Goal: Find specific page/section: Find specific page/section

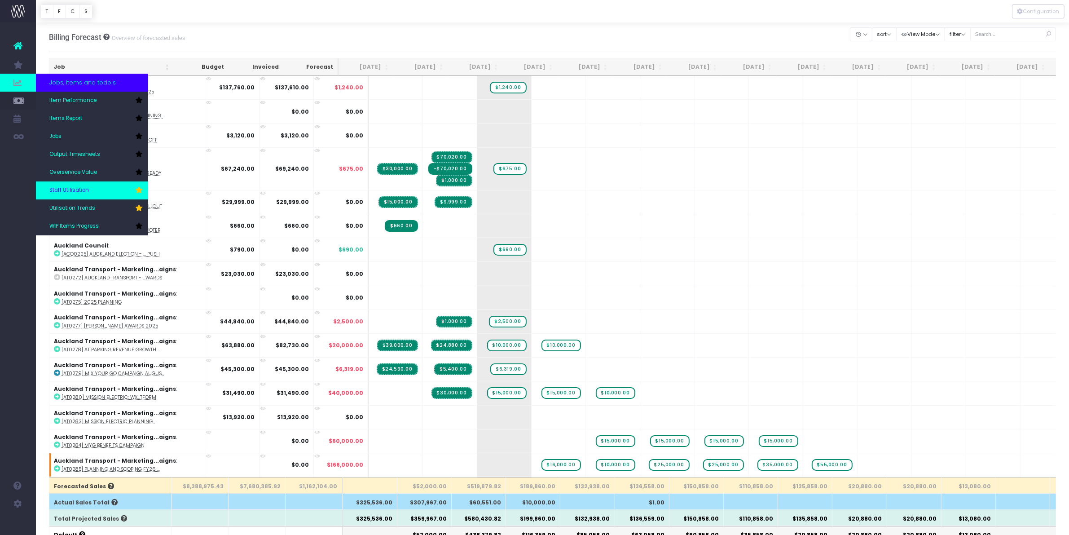
click at [94, 191] on link "Staff Utilisation" at bounding box center [92, 190] width 112 height 18
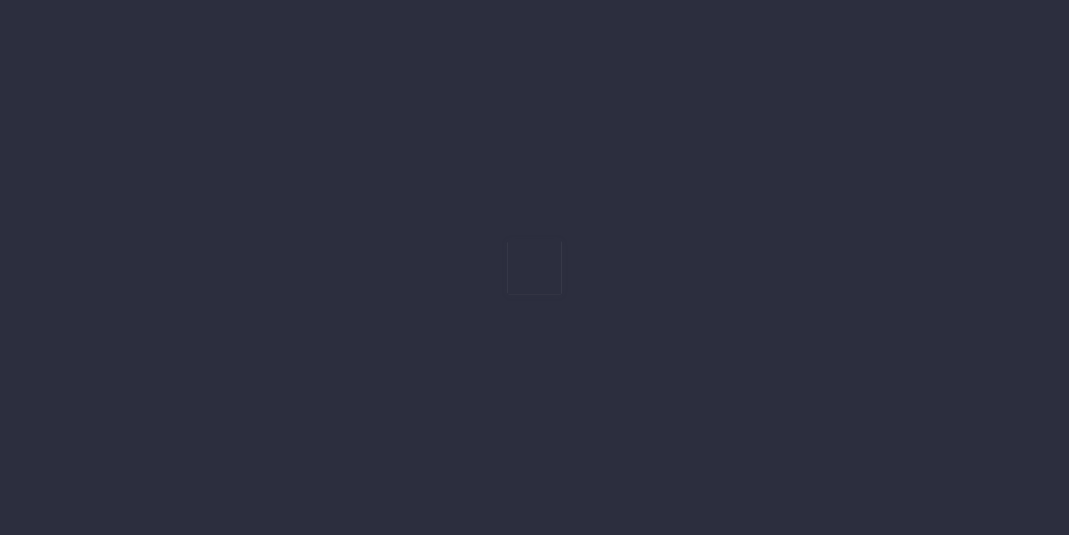
type input "[DATE]"
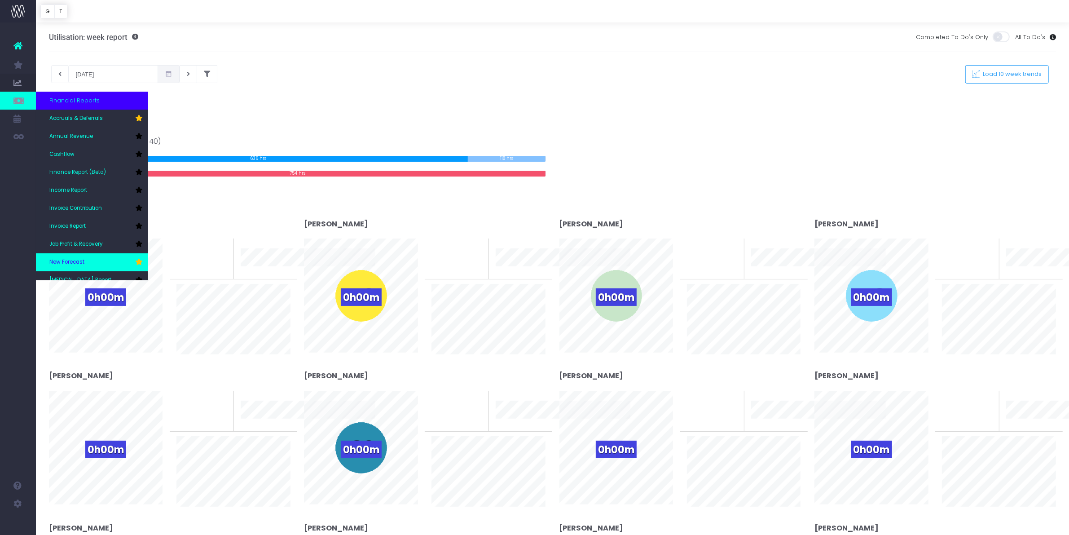
click at [92, 265] on link "New Forecast" at bounding box center [92, 262] width 112 height 18
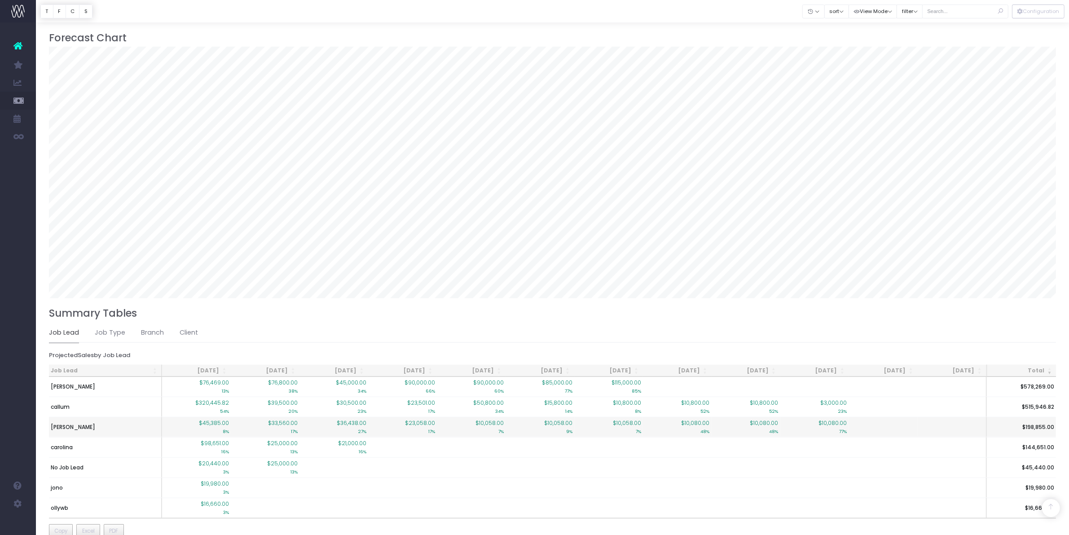
scroll to position [631, 0]
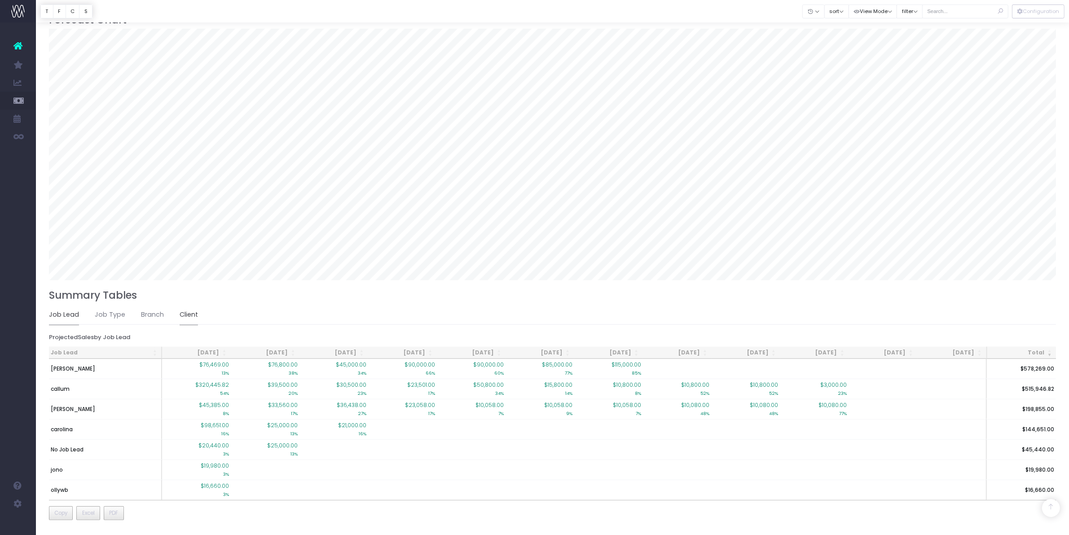
click at [180, 317] on link "Client" at bounding box center [189, 314] width 18 height 21
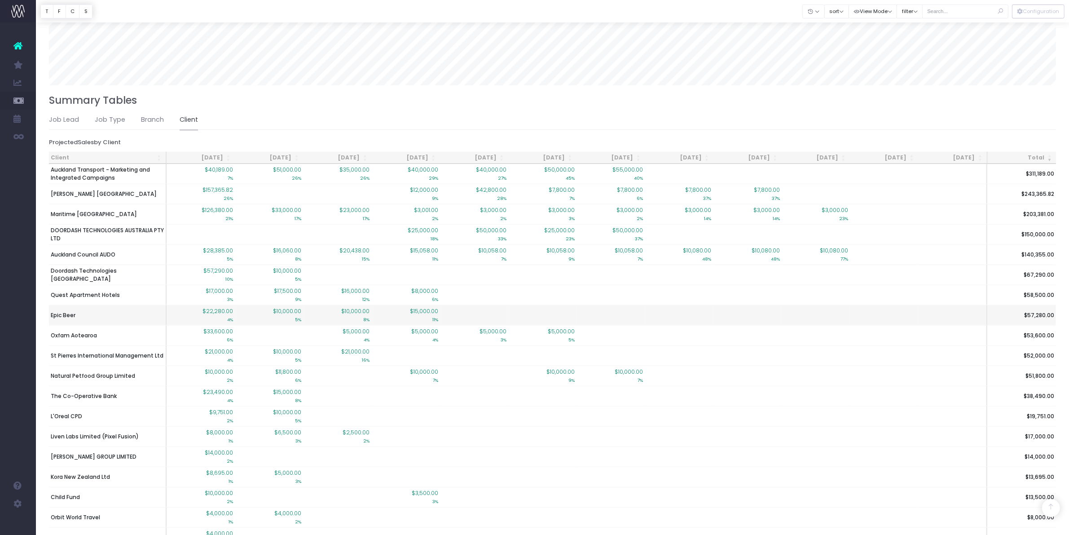
scroll to position [888, 0]
